Goal: Check status: Check status

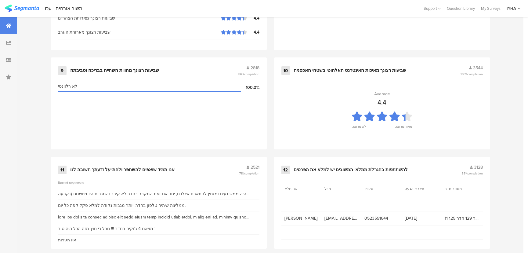
scroll to position [641, 0]
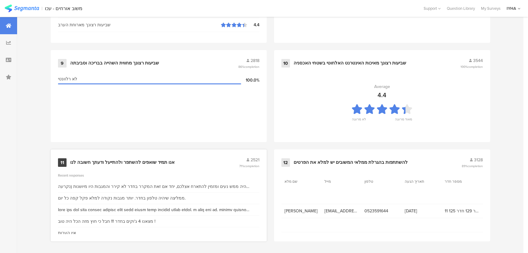
click at [119, 159] on div "אנו תמיד שואפים להשתפר ולהתייעל ודעתך חשובה לנו" at bounding box center [122, 162] width 104 height 6
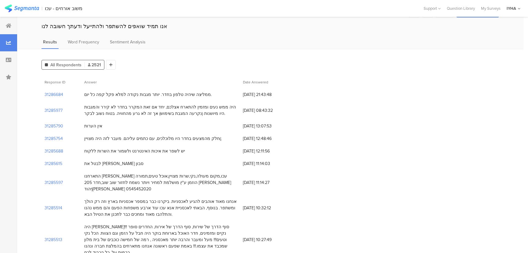
scroll to position [27, 0]
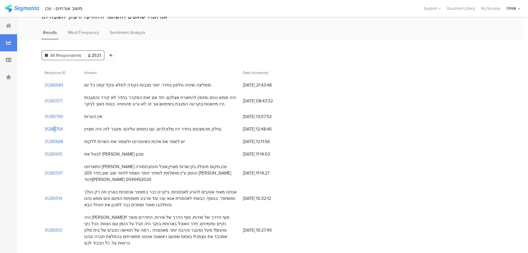
click at [48, 128] on section "31285754" at bounding box center [54, 129] width 18 height 6
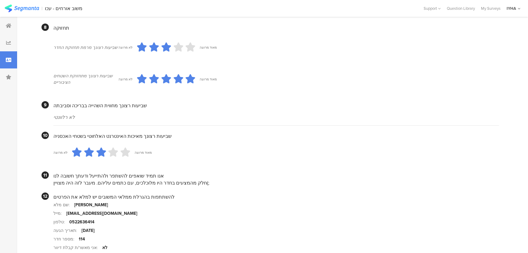
scroll to position [551, 0]
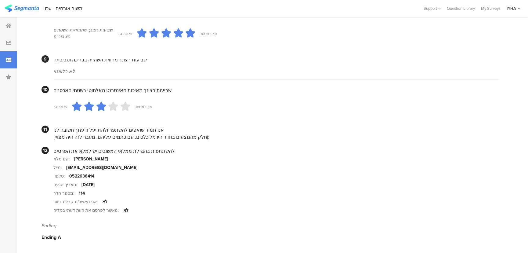
scroll to position [27, 0]
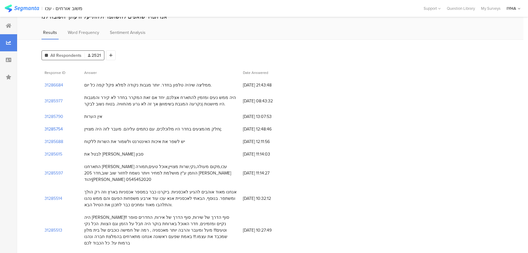
click at [58, 126] on section "31285754" at bounding box center [54, 129] width 18 height 6
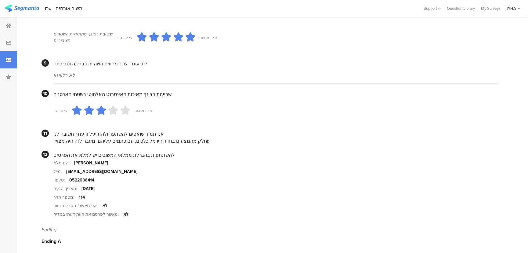
scroll to position [551, 0]
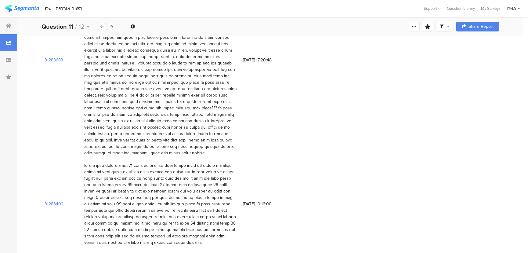
scroll to position [444, 0]
